Goal: Transaction & Acquisition: Purchase product/service

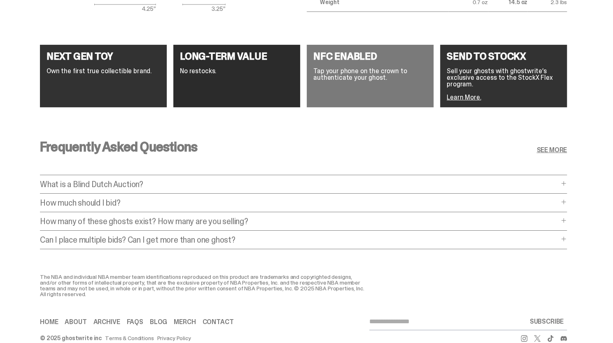
scroll to position [1568, 0]
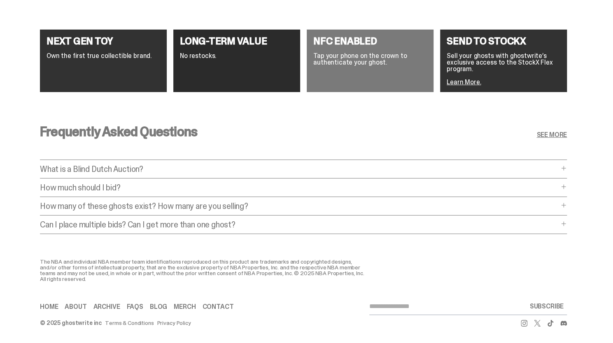
click at [104, 157] on div "Frequently Asked Questions SEE MORE What is a Blind Dutch Auction? What is a Bl…" at bounding box center [303, 181] width 527 height 153
click at [103, 165] on p "What is a Blind Dutch Auction?" at bounding box center [299, 169] width 518 height 8
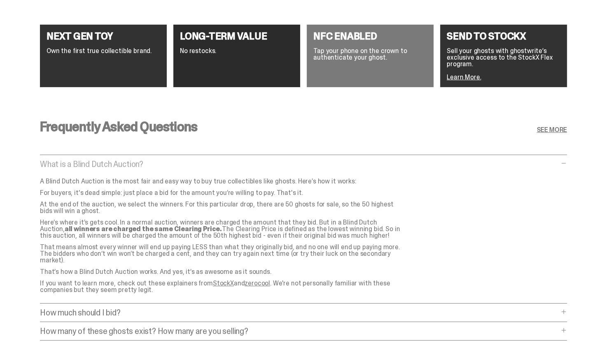
scroll to position [1664, 0]
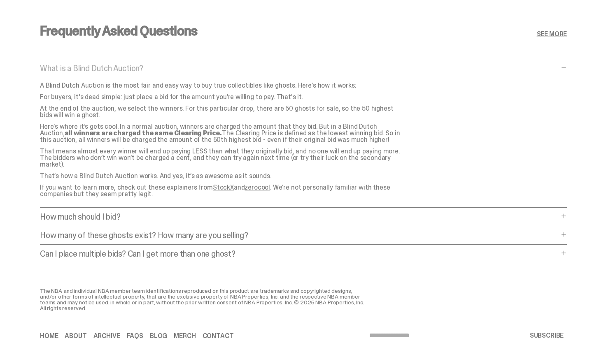
click at [281, 213] on p "How much should I bid?" at bounding box center [299, 217] width 518 height 8
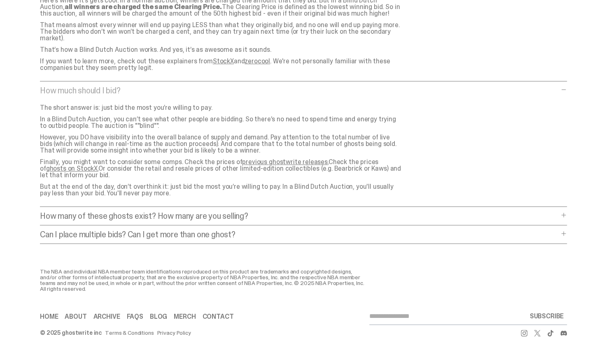
scroll to position [1799, 0]
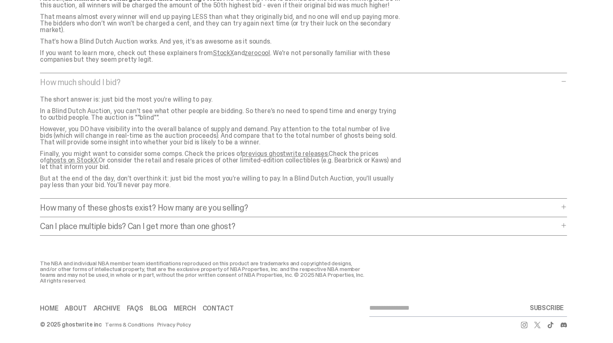
click at [281, 222] on p "Can I place multiple bids? Can I get more than one ghost?" at bounding box center [299, 226] width 518 height 8
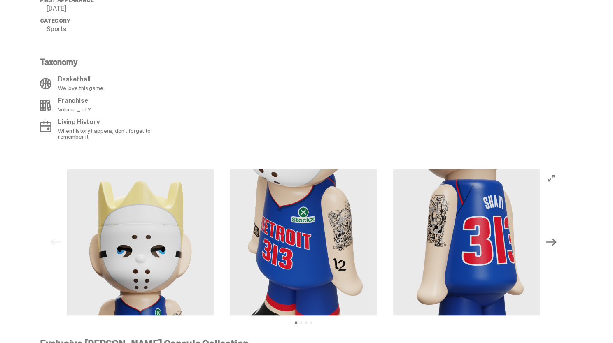
scroll to position [182, 0]
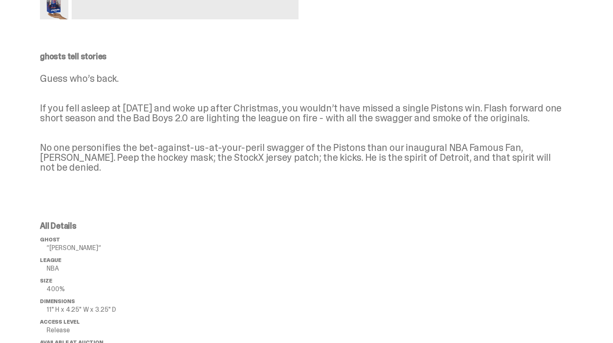
drag, startPoint x: 314, startPoint y: 290, endPoint x: 324, endPoint y: 99, distance: 191.5
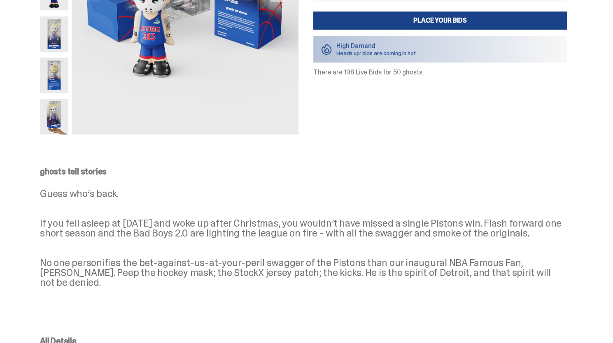
drag, startPoint x: 355, startPoint y: 154, endPoint x: 397, endPoint y: 64, distance: 99.8
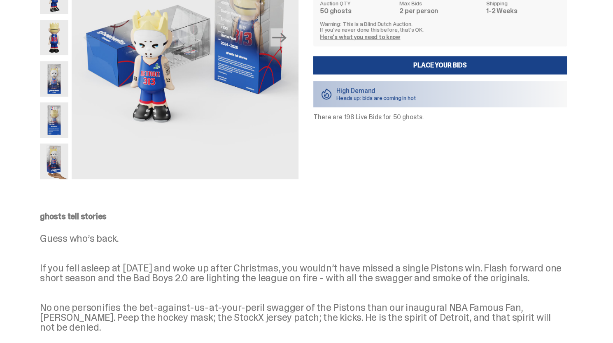
scroll to position [0, 0]
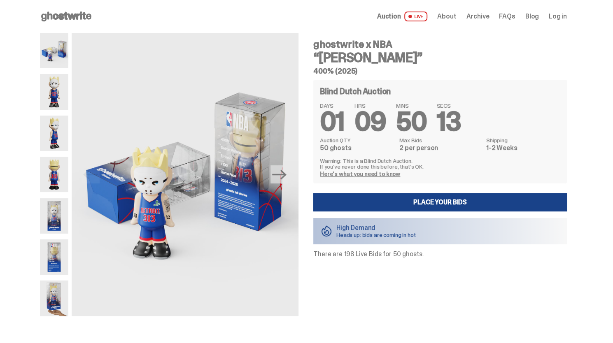
drag, startPoint x: 423, startPoint y: 171, endPoint x: 431, endPoint y: 39, distance: 131.9
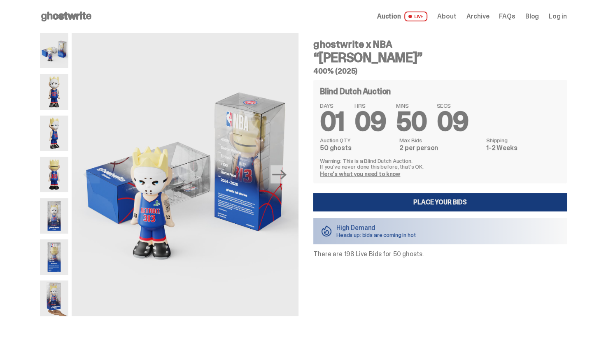
click at [411, 198] on link "Place your Bids" at bounding box center [439, 202] width 253 height 18
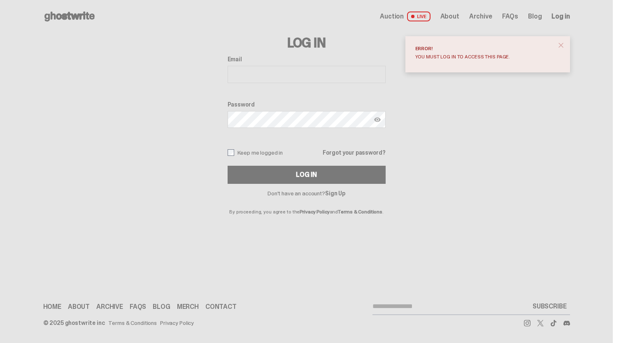
click at [565, 43] on button "close" at bounding box center [560, 45] width 15 height 15
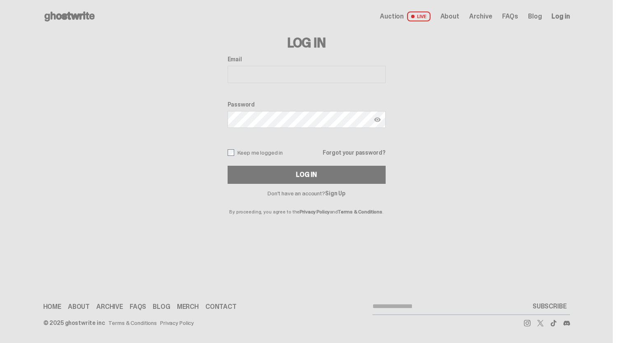
click at [332, 195] on link "Sign Up" at bounding box center [335, 193] width 20 height 7
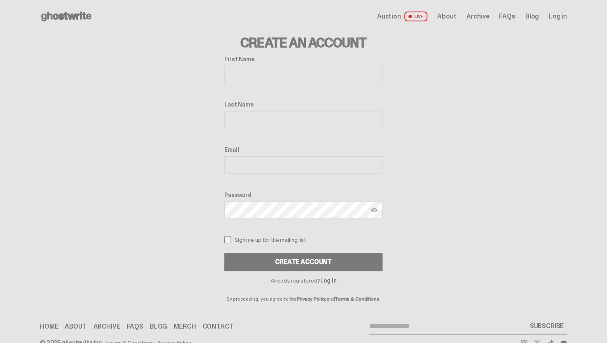
click at [237, 65] on div "First Name" at bounding box center [303, 70] width 158 height 29
click at [240, 74] on input "First Name" at bounding box center [303, 74] width 158 height 17
